Goal: Task Accomplishment & Management: Complete application form

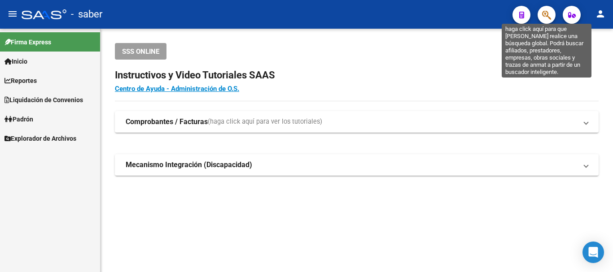
click at [543, 13] on icon "button" at bounding box center [546, 15] width 9 height 10
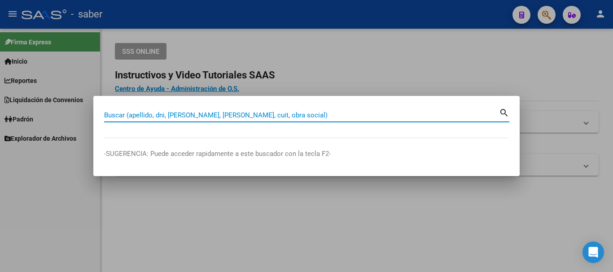
drag, startPoint x: 240, startPoint y: 116, endPoint x: 244, endPoint y: 114, distance: 4.8
click at [240, 115] on input "Buscar (apellido, dni, [PERSON_NAME], [PERSON_NAME], cuit, obra social)" at bounding box center [301, 115] width 395 height 8
paste input "20-38887579-9"
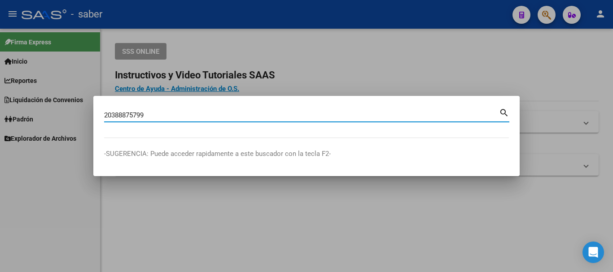
type input "20388875799"
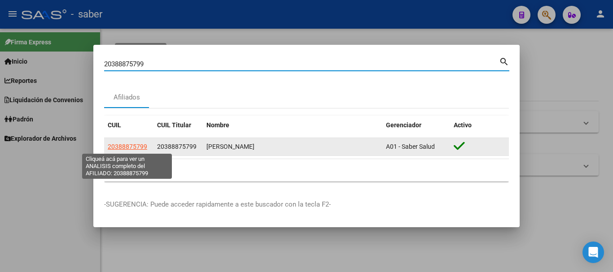
click at [132, 148] on span "20388875799" at bounding box center [127, 146] width 39 height 7
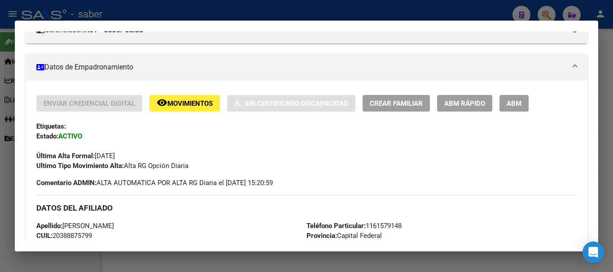
scroll to position [135, 0]
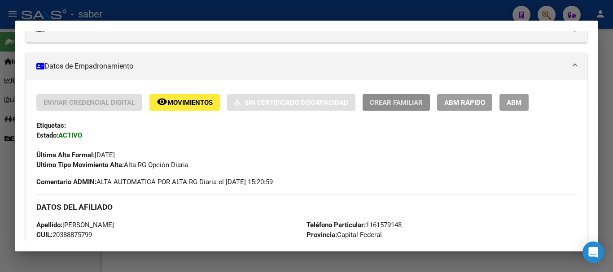
click at [412, 103] on span "Crear Familiar" at bounding box center [396, 103] width 53 height 8
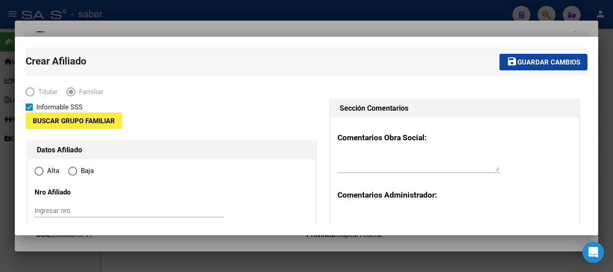
type input "30-69605181-6"
type input "CABA"
type input "1437"
type input "[PERSON_NAME]"
type input "2953"
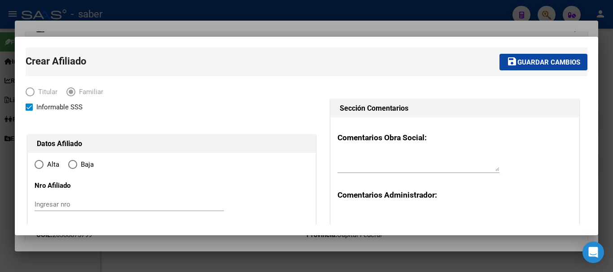
radio input "true"
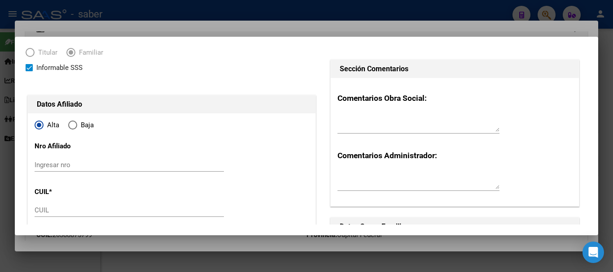
type input "30-69605181-6"
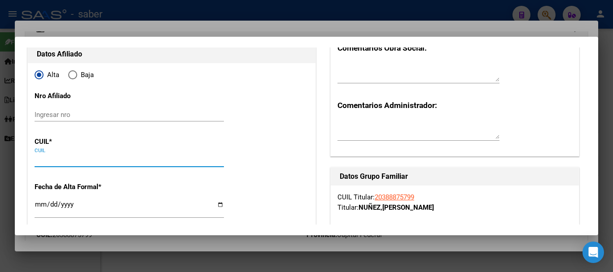
click at [79, 159] on input "CUIL" at bounding box center [129, 160] width 189 height 8
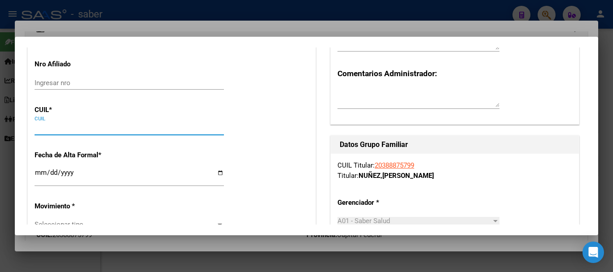
scroll to position [135, 0]
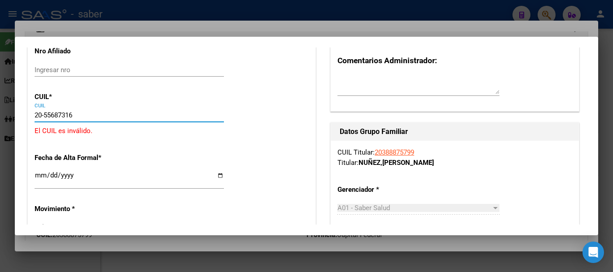
type input "20-55687316-0"
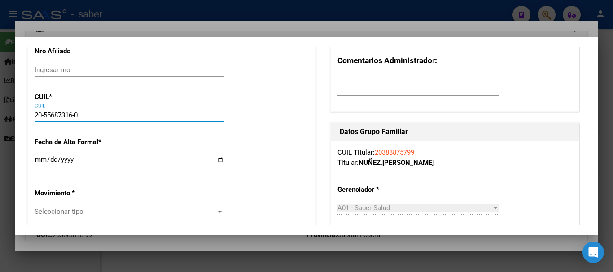
type input "55687316"
type input "NUÑEZ"
type input "[PERSON_NAME]"
type input "[DATE]"
type input "CABA"
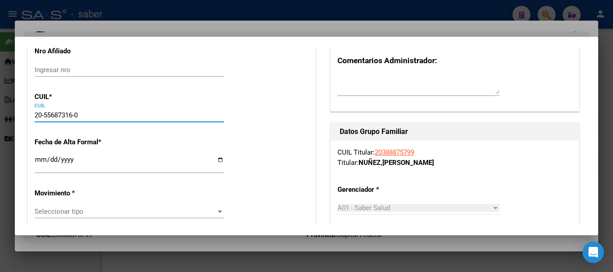
type input "1000"
type input "[PERSON_NAME]"
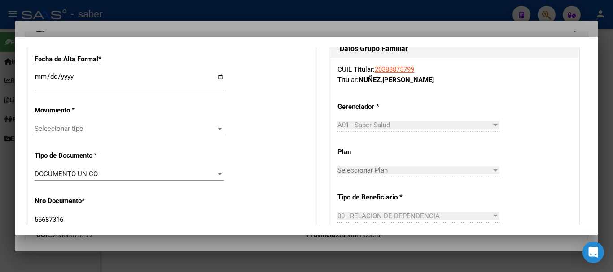
scroll to position [224, 0]
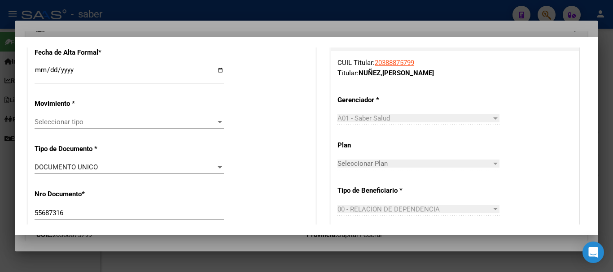
type input "20-55687316-0"
click at [35, 73] on input "Ingresar fecha" at bounding box center [129, 73] width 189 height 14
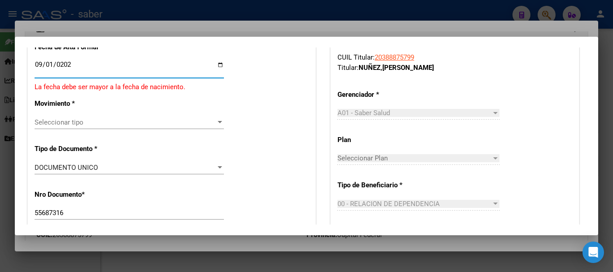
type input "[DATE]"
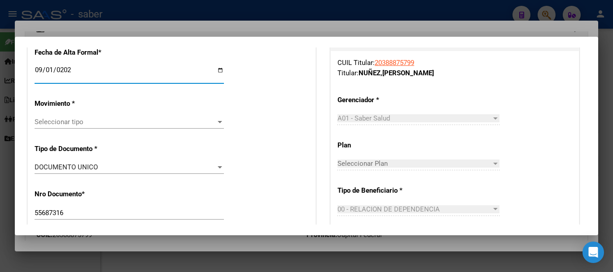
click at [51, 126] on div "Seleccionar tipo Seleccionar tipo" at bounding box center [129, 121] width 189 height 13
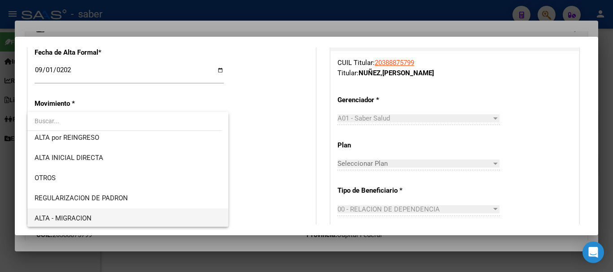
scroll to position [0, 0]
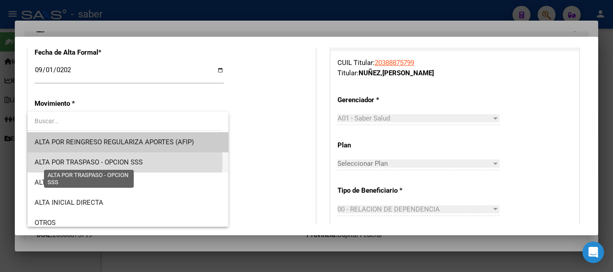
click at [91, 160] on span "ALTA POR TRASPASO - OPCION SSS" at bounding box center [89, 162] width 108 height 8
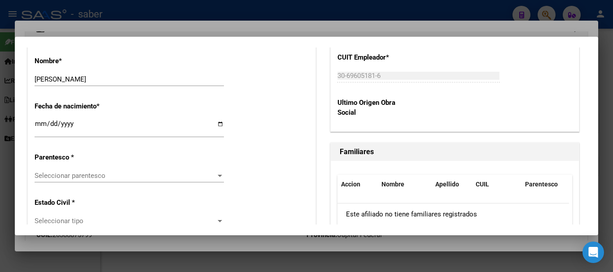
scroll to position [493, 0]
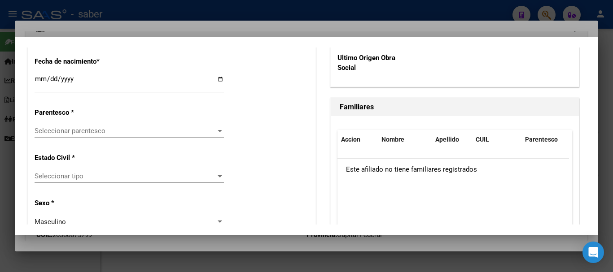
click at [91, 134] on span "Seleccionar parentesco" at bounding box center [125, 131] width 181 height 8
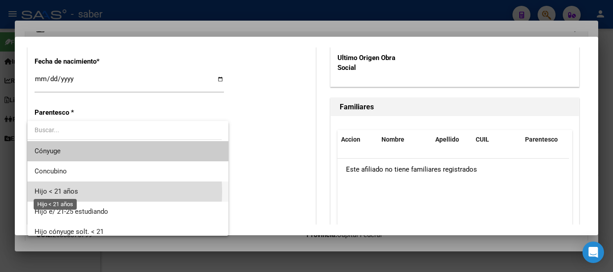
click at [70, 192] on span "Hijo < 21 años" at bounding box center [57, 191] width 44 height 8
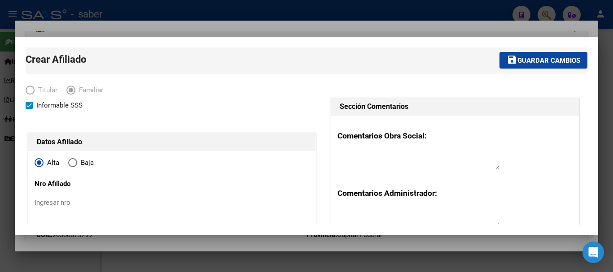
scroll to position [0, 0]
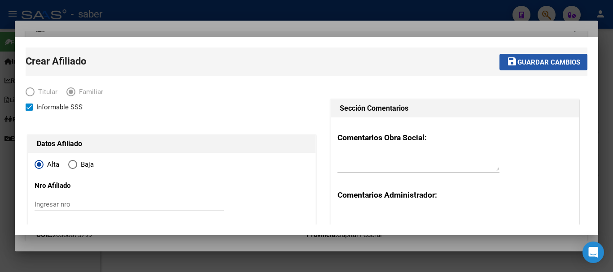
click at [530, 60] on span "Guardar cambios" at bounding box center [548, 62] width 63 height 8
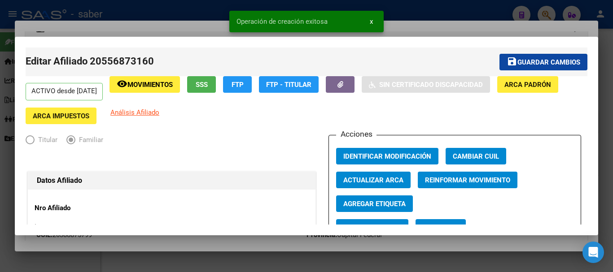
click at [425, 7] on div at bounding box center [306, 136] width 613 height 272
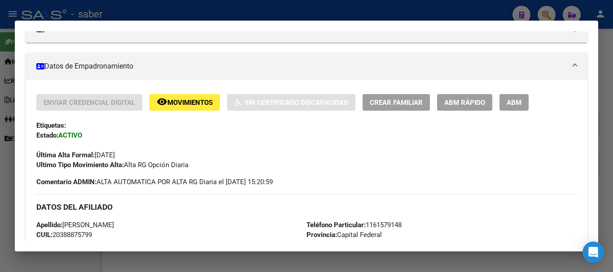
drag, startPoint x: 318, startPoint y: 9, endPoint x: 304, endPoint y: 19, distance: 16.8
click at [317, 12] on div at bounding box center [306, 136] width 613 height 272
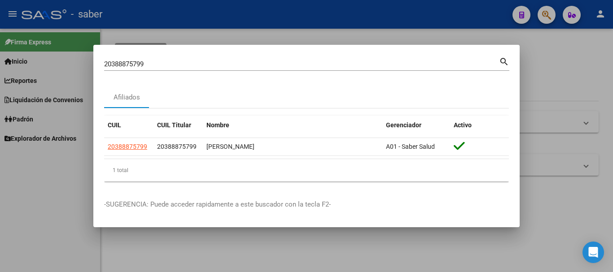
click at [364, 34] on div at bounding box center [306, 136] width 613 height 272
